Goal: Task Accomplishment & Management: Use online tool/utility

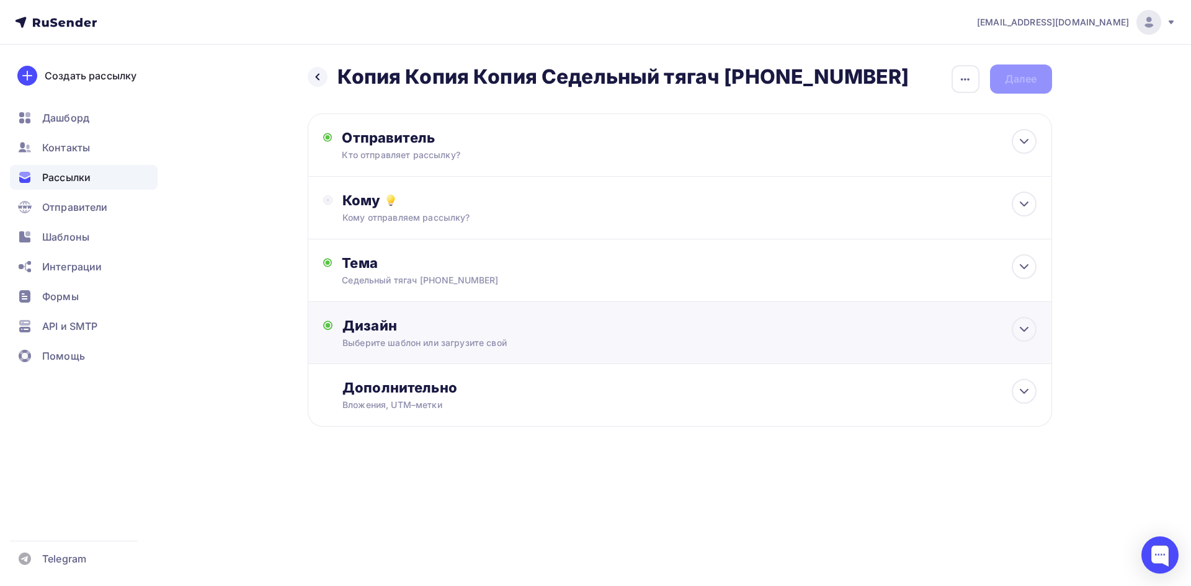
click at [538, 344] on div "Выберите шаблон или загрузите свой" at bounding box center [654, 343] width 624 height 12
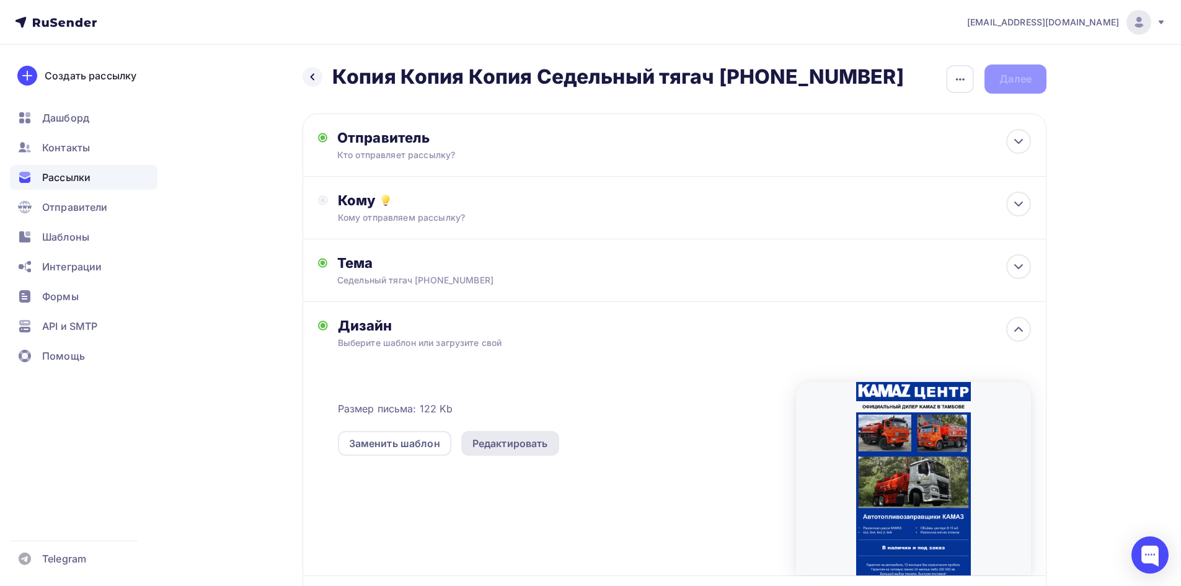
click at [514, 438] on div "Редактировать" at bounding box center [510, 443] width 76 height 15
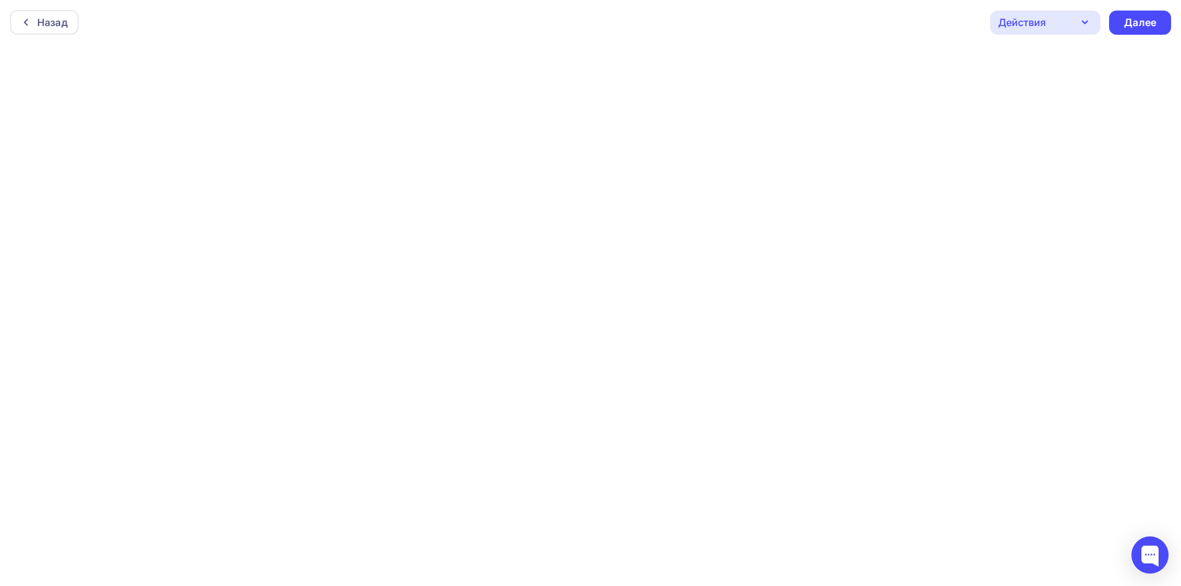
click at [1039, 19] on div "Действия" at bounding box center [1022, 22] width 48 height 15
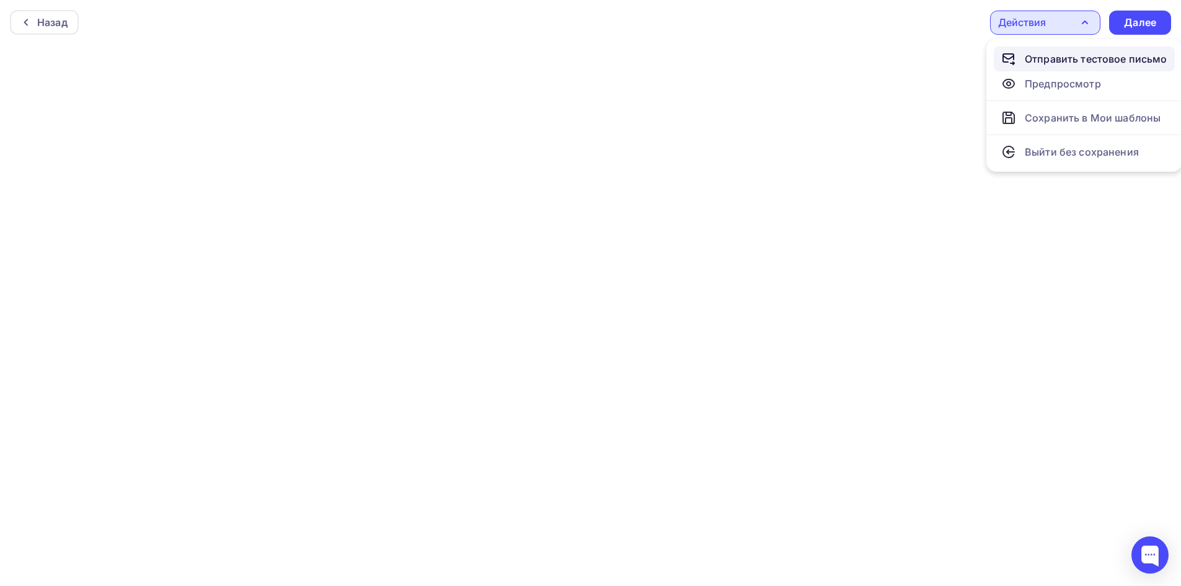
click at [1035, 64] on div "Отправить тестовое письмо" at bounding box center [1096, 58] width 143 height 15
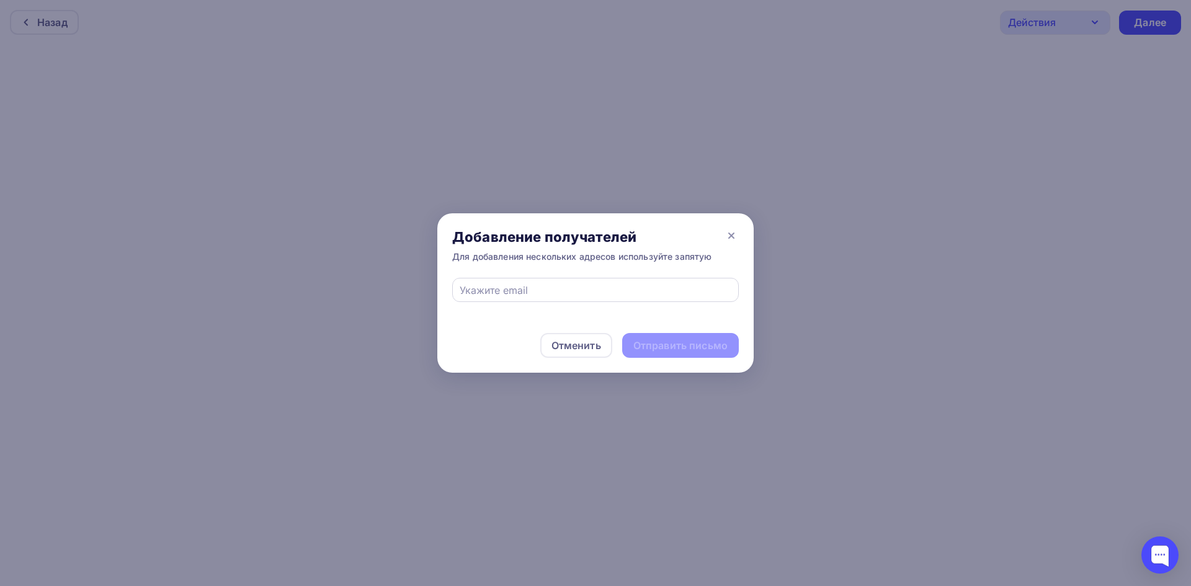
click at [583, 298] on div at bounding box center [595, 290] width 286 height 24
click at [505, 288] on input "text" at bounding box center [595, 290] width 272 height 15
type input "[EMAIL_ADDRESS][DOMAIN_NAME]"
click at [686, 352] on div "Отправить письмо" at bounding box center [680, 346] width 94 height 14
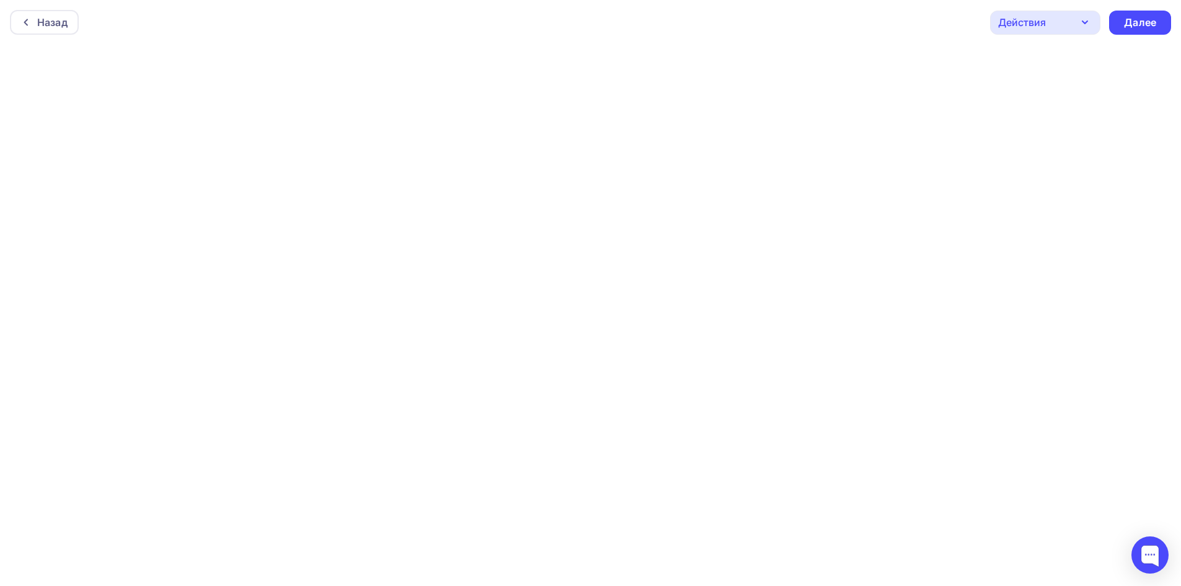
click at [1035, 13] on div "Действия" at bounding box center [1045, 23] width 110 height 24
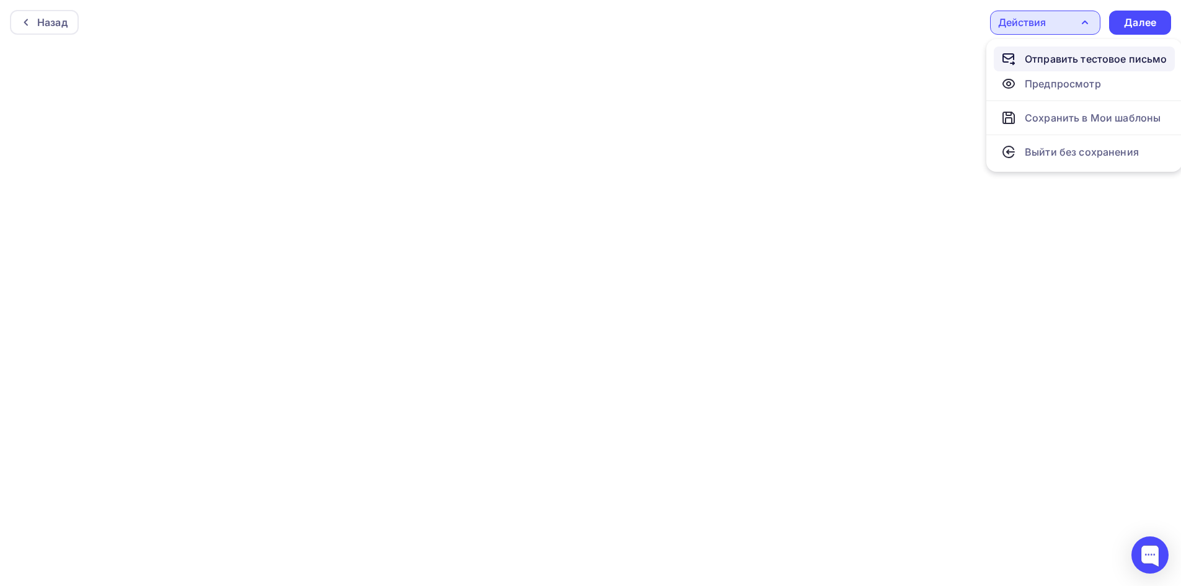
click at [1034, 60] on div "Отправить тестовое письмо" at bounding box center [1096, 58] width 143 height 15
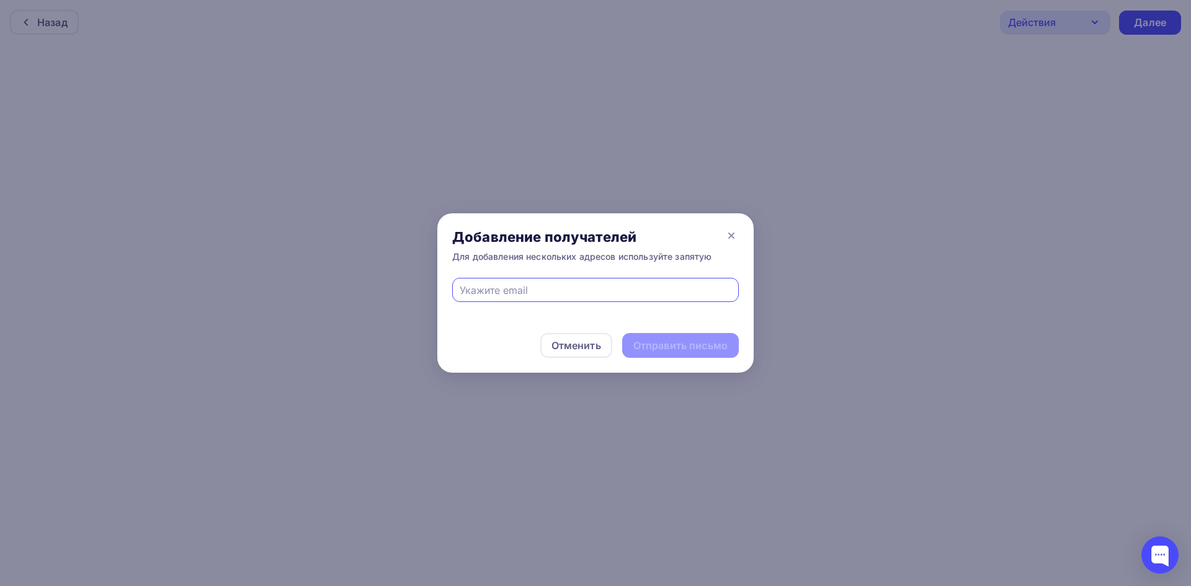
click at [619, 297] on input "text" at bounding box center [595, 290] width 272 height 15
type input "[EMAIL_ADDRESS][DOMAIN_NAME]"
click at [645, 340] on div "Отправить письмо" at bounding box center [680, 346] width 94 height 14
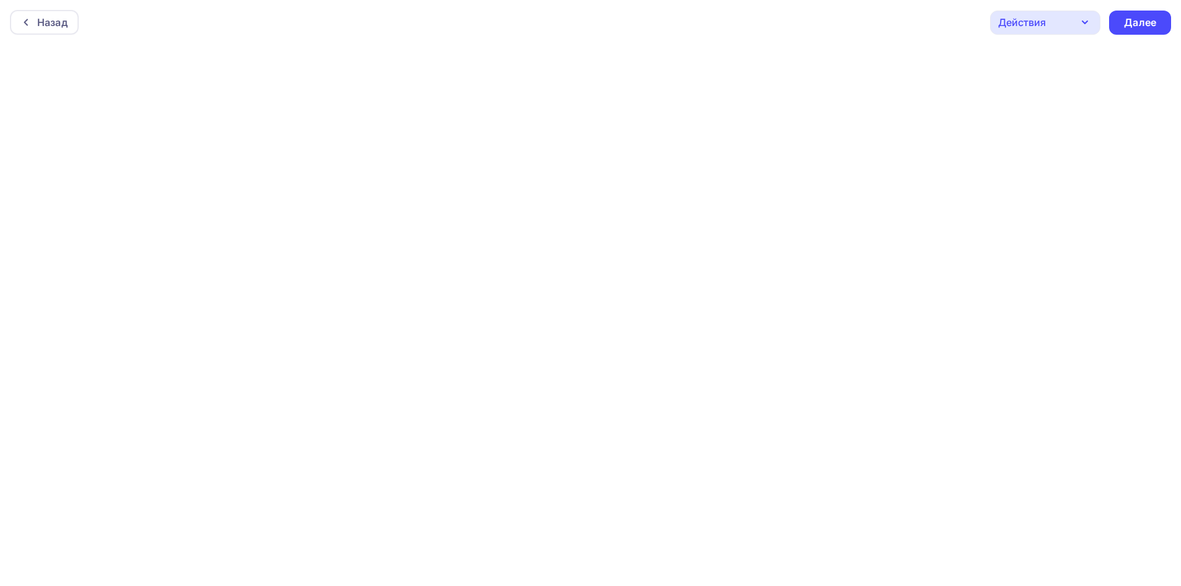
click at [1029, 29] on div "Действия" at bounding box center [1022, 22] width 48 height 15
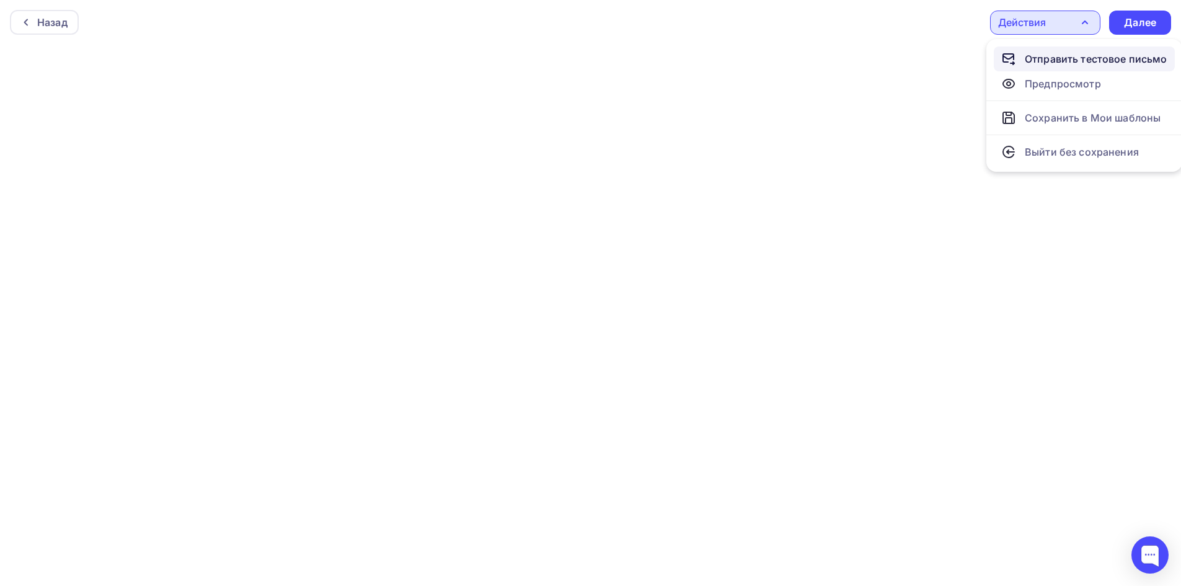
click at [1030, 60] on div "Отправить тестовое письмо" at bounding box center [1096, 58] width 143 height 15
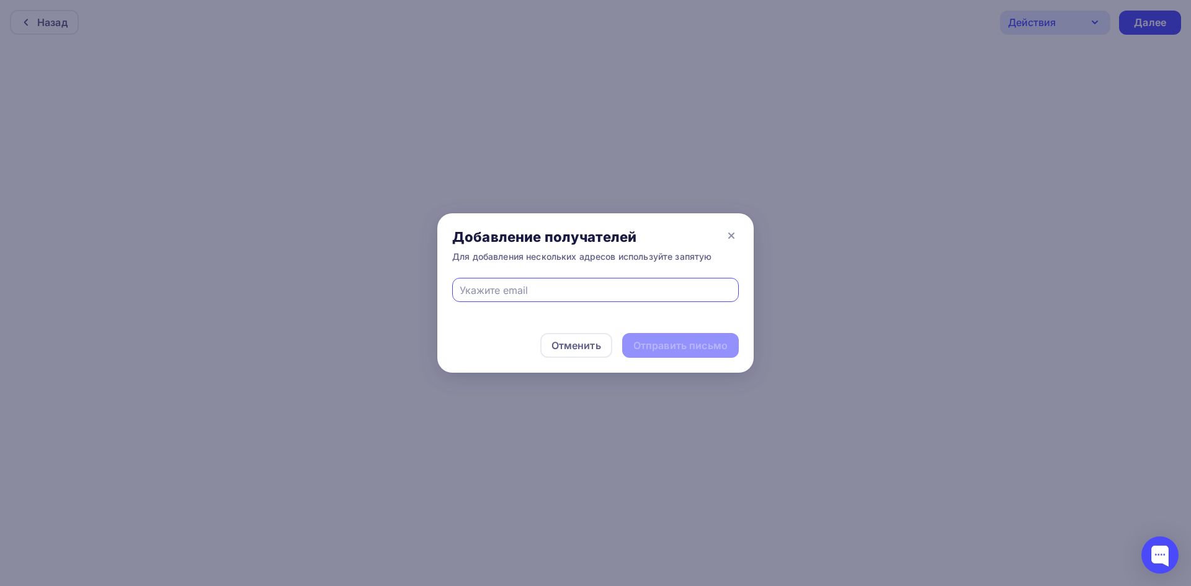
click at [602, 290] on input "text" at bounding box center [595, 290] width 272 height 15
type input "[EMAIL_ADDRESS][DOMAIN_NAME]"
click at [638, 357] on div "Отправить письмо" at bounding box center [680, 345] width 117 height 25
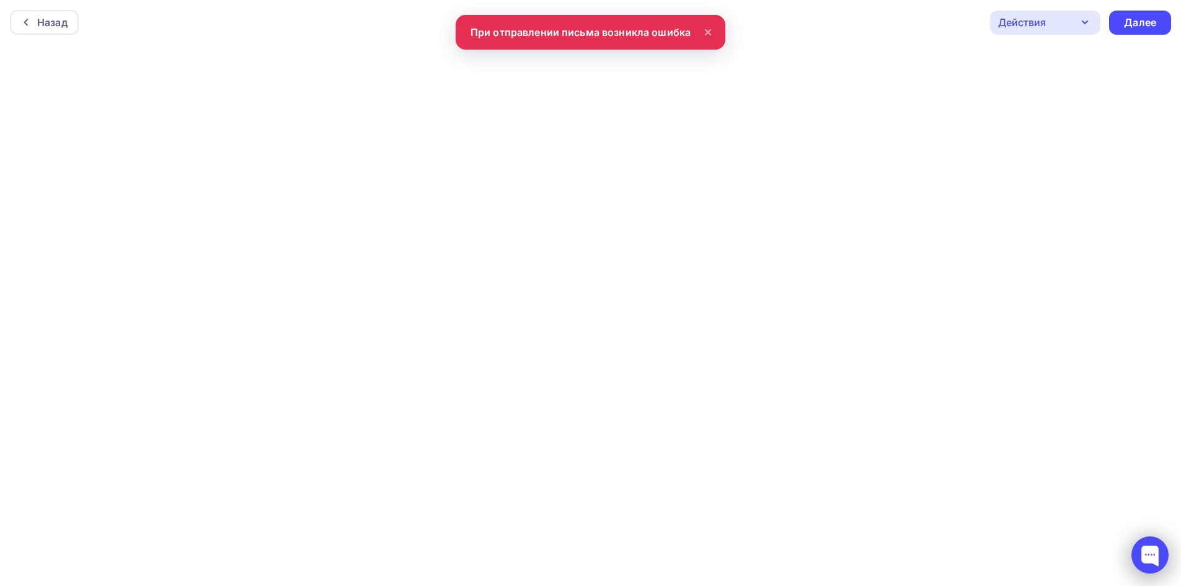
click at [1153, 562] on div at bounding box center [1150, 554] width 37 height 37
